Goal: Check status: Check status

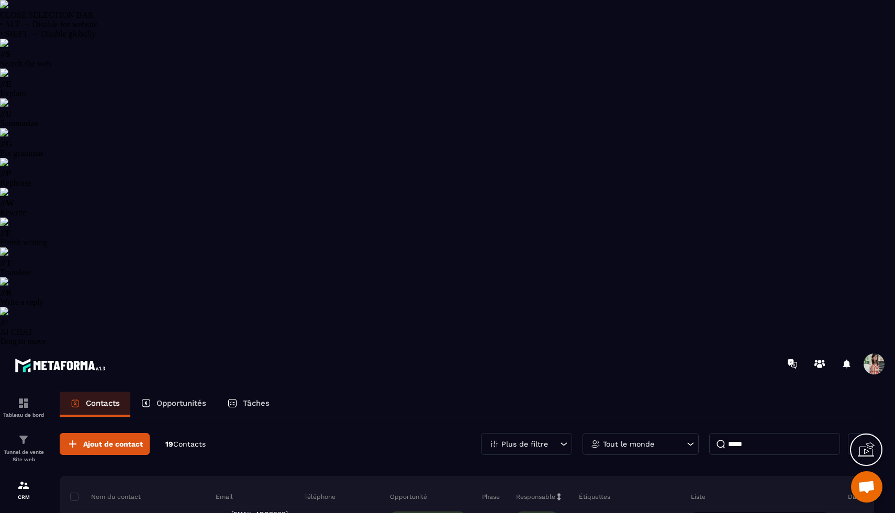
select select "******"
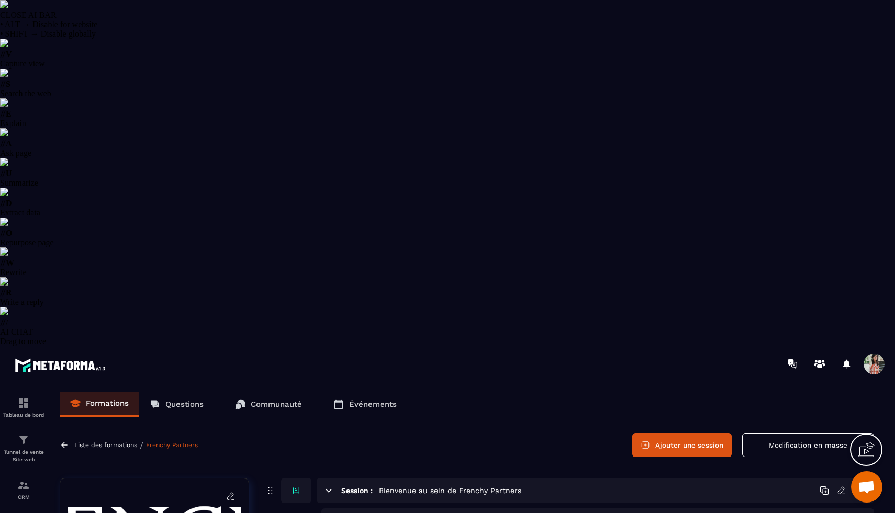
scroll to position [52, 0]
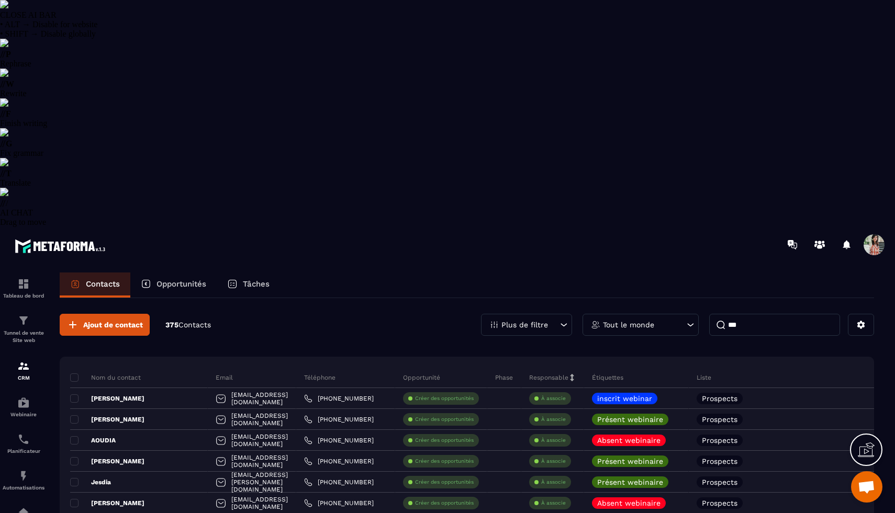
select select "******"
